Goal: Task Accomplishment & Management: Use online tool/utility

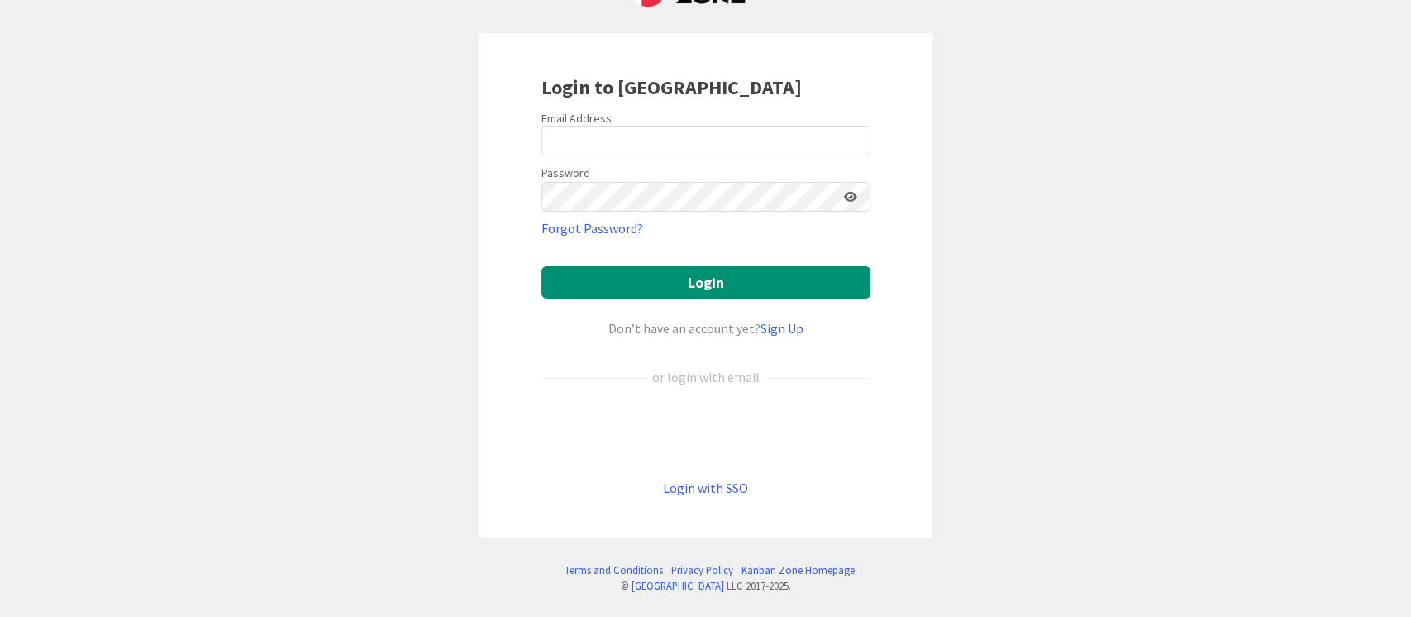
scroll to position [74, 0]
click at [716, 479] on link "Login with SSO" at bounding box center [705, 487] width 85 height 17
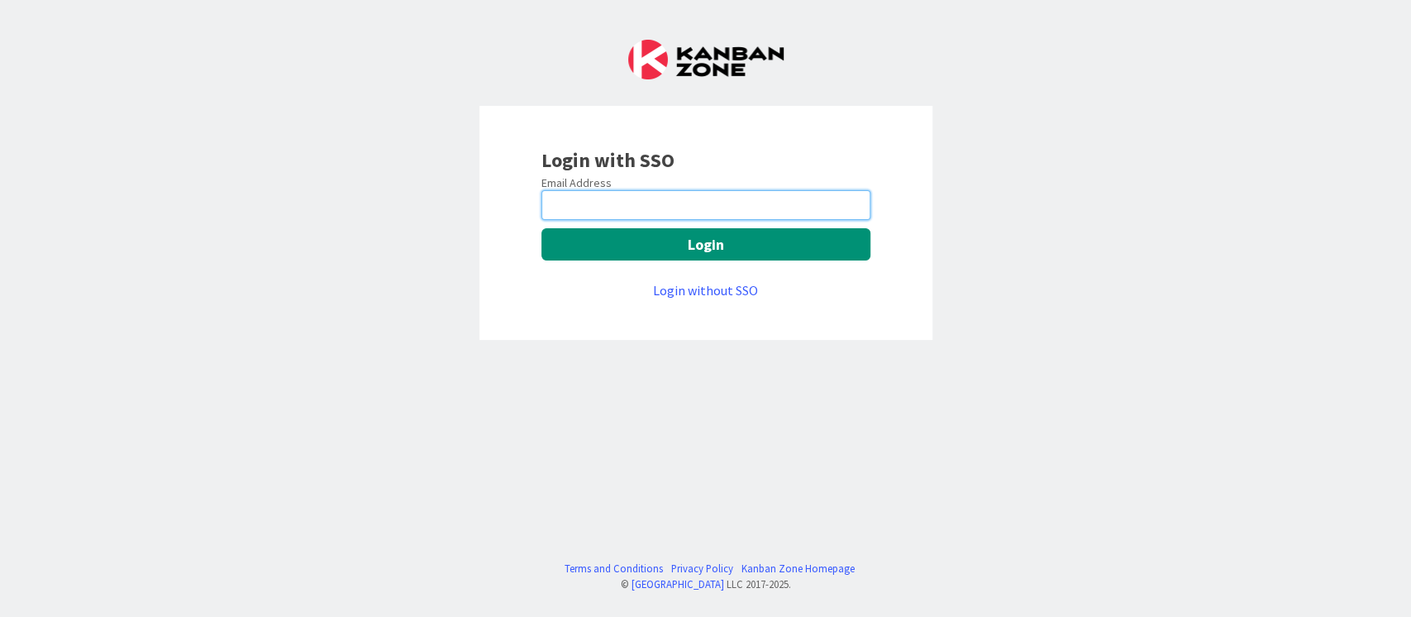
click at [621, 212] on input "email" at bounding box center [705, 205] width 329 height 30
type input "[PERSON_NAME][EMAIL_ADDRESS][DOMAIN_NAME]"
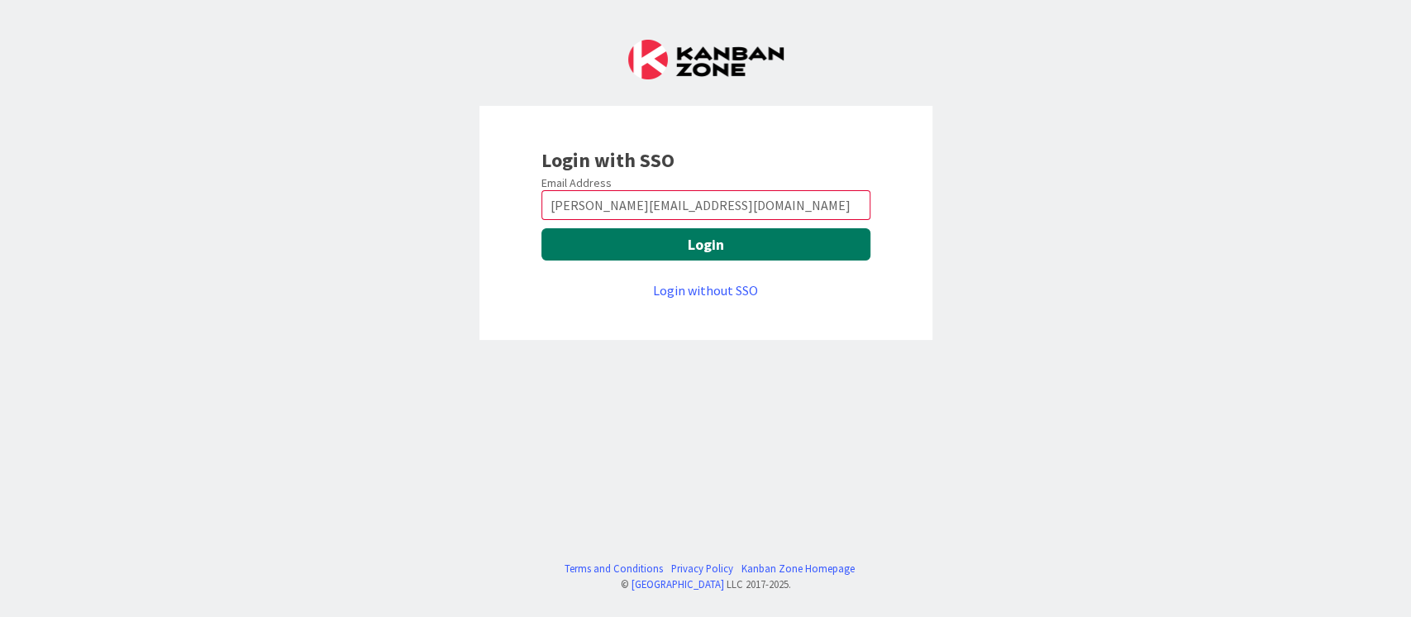
click at [697, 250] on button "Login" at bounding box center [705, 244] width 329 height 32
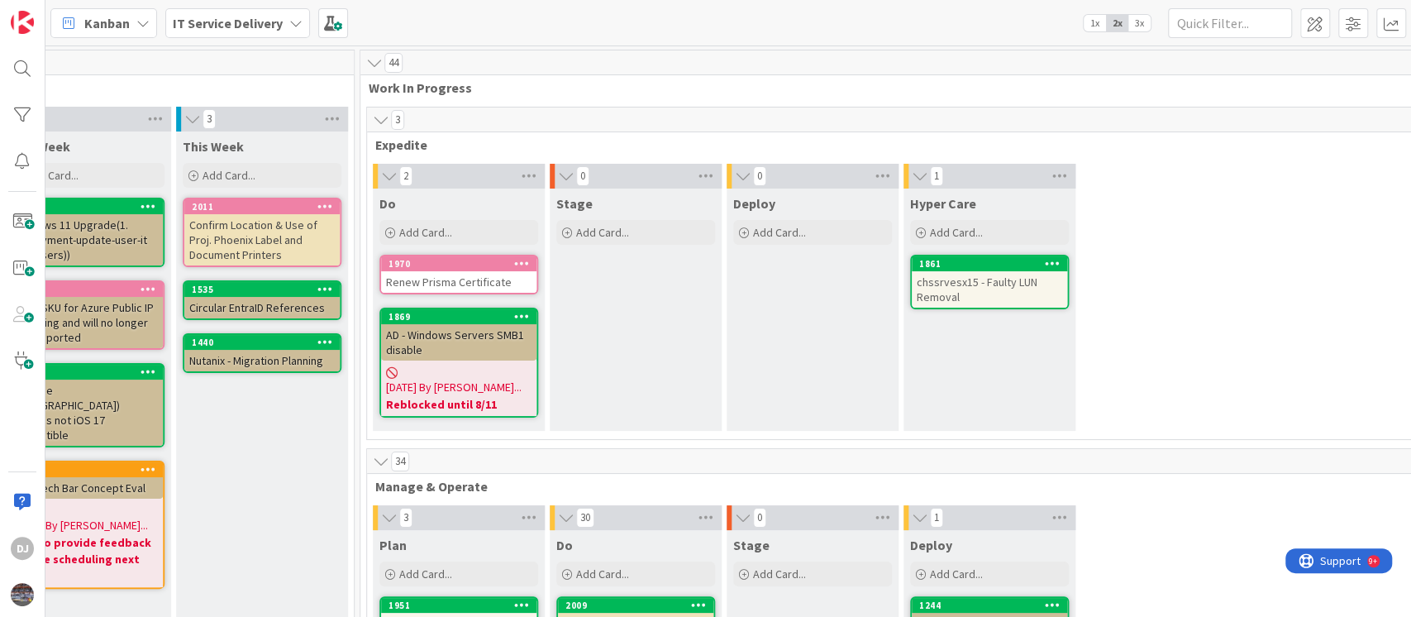
scroll to position [0, 513]
